Goal: Book appointment/travel/reservation

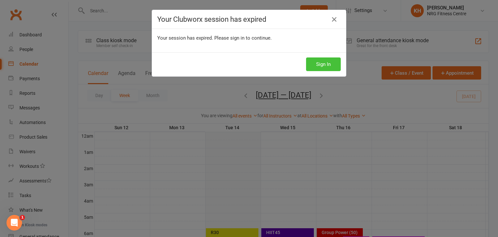
click at [318, 66] on button "Sign In" at bounding box center [323, 64] width 35 height 14
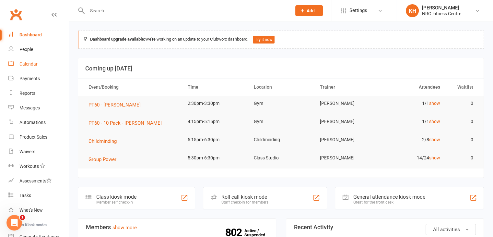
click at [25, 65] on div "Calendar" at bounding box center [28, 63] width 18 height 5
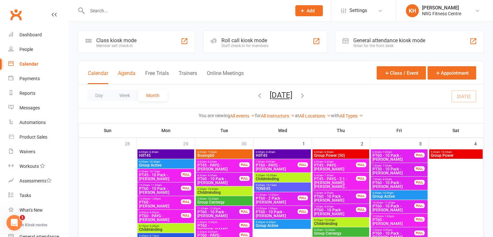
click at [127, 75] on button "Agenda" at bounding box center [127, 77] width 18 height 14
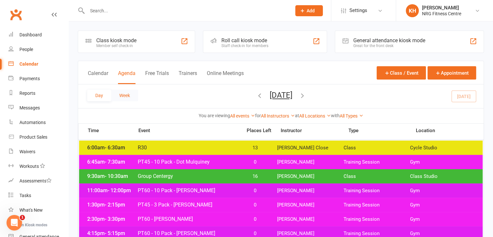
click at [126, 101] on button "Week" at bounding box center [124, 96] width 27 height 12
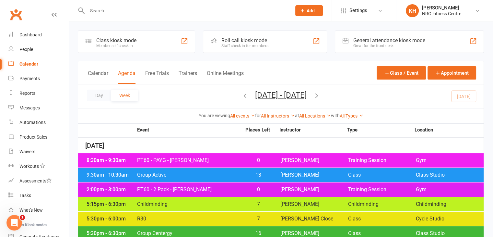
click at [91, 75] on button "Calendar" at bounding box center [98, 77] width 20 height 14
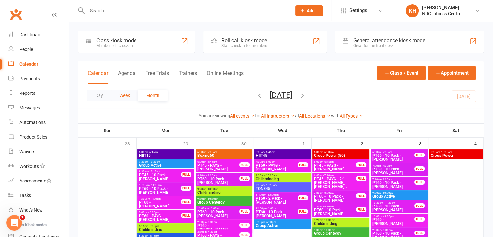
click at [126, 95] on button "Week" at bounding box center [124, 96] width 27 height 12
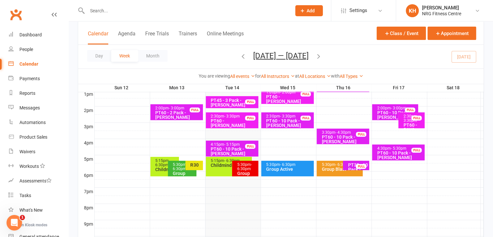
scroll to position [258, 0]
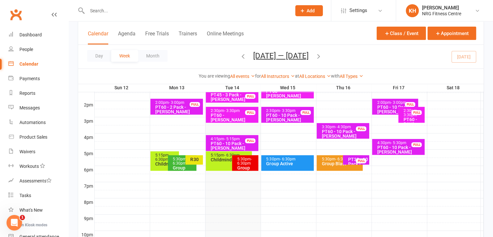
click at [244, 164] on span "- 6:30pm" at bounding box center [244, 161] width 15 height 9
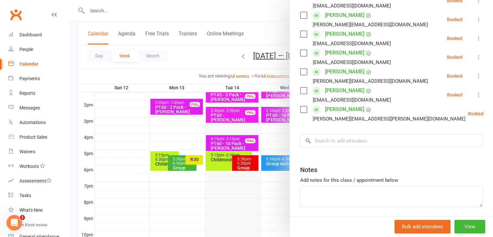
scroll to position [263, 0]
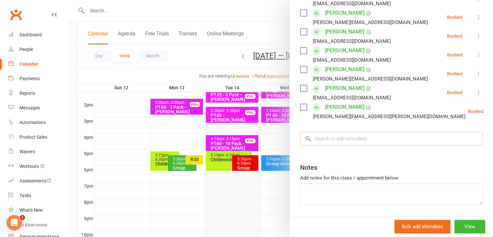
click at [318, 137] on input "search" at bounding box center [391, 139] width 183 height 14
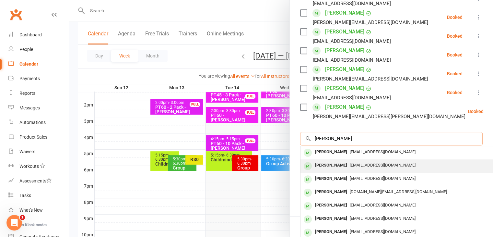
type input "[PERSON_NAME]"
click at [328, 167] on div "[PERSON_NAME]" at bounding box center [331, 165] width 37 height 9
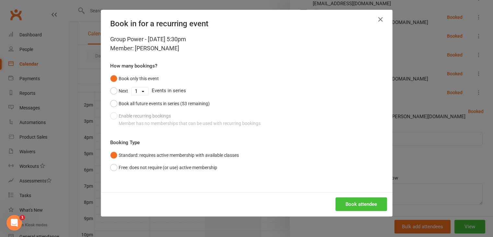
click at [367, 208] on button "Book attendee" at bounding box center [362, 204] width 52 height 14
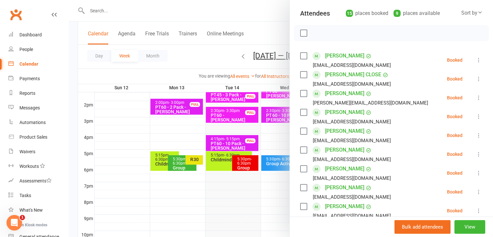
scroll to position [0, 0]
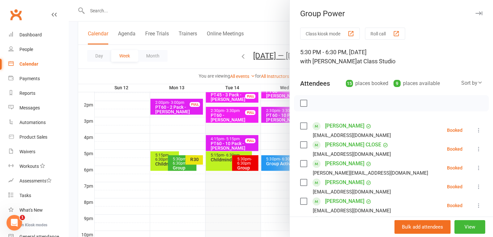
click at [476, 13] on icon "button" at bounding box center [479, 13] width 7 height 4
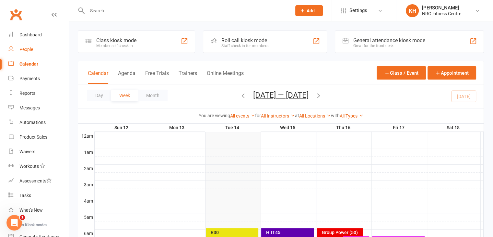
click at [26, 52] on link "People" at bounding box center [38, 49] width 60 height 15
